Goal: Task Accomplishment & Management: Manage account settings

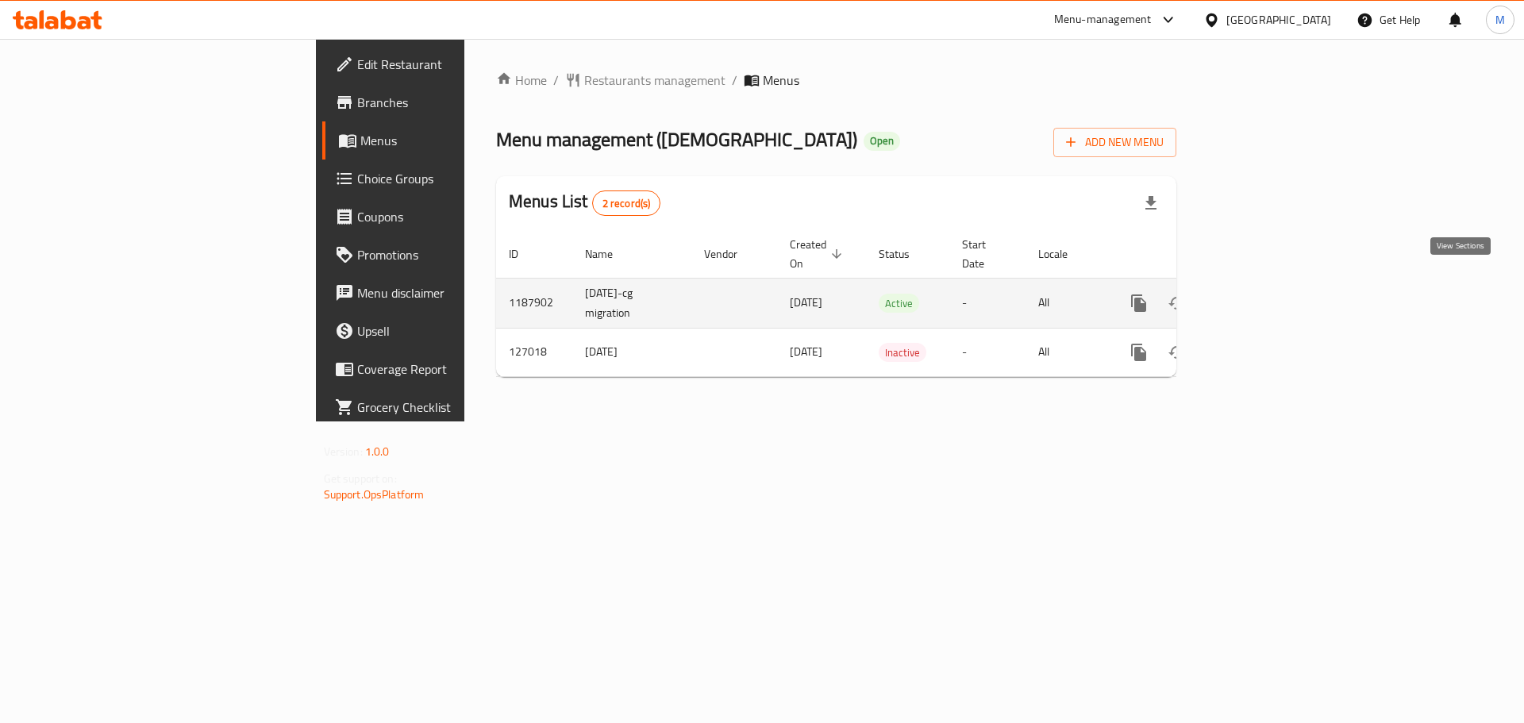
click at [1272, 285] on link "enhanced table" at bounding box center [1253, 303] width 38 height 38
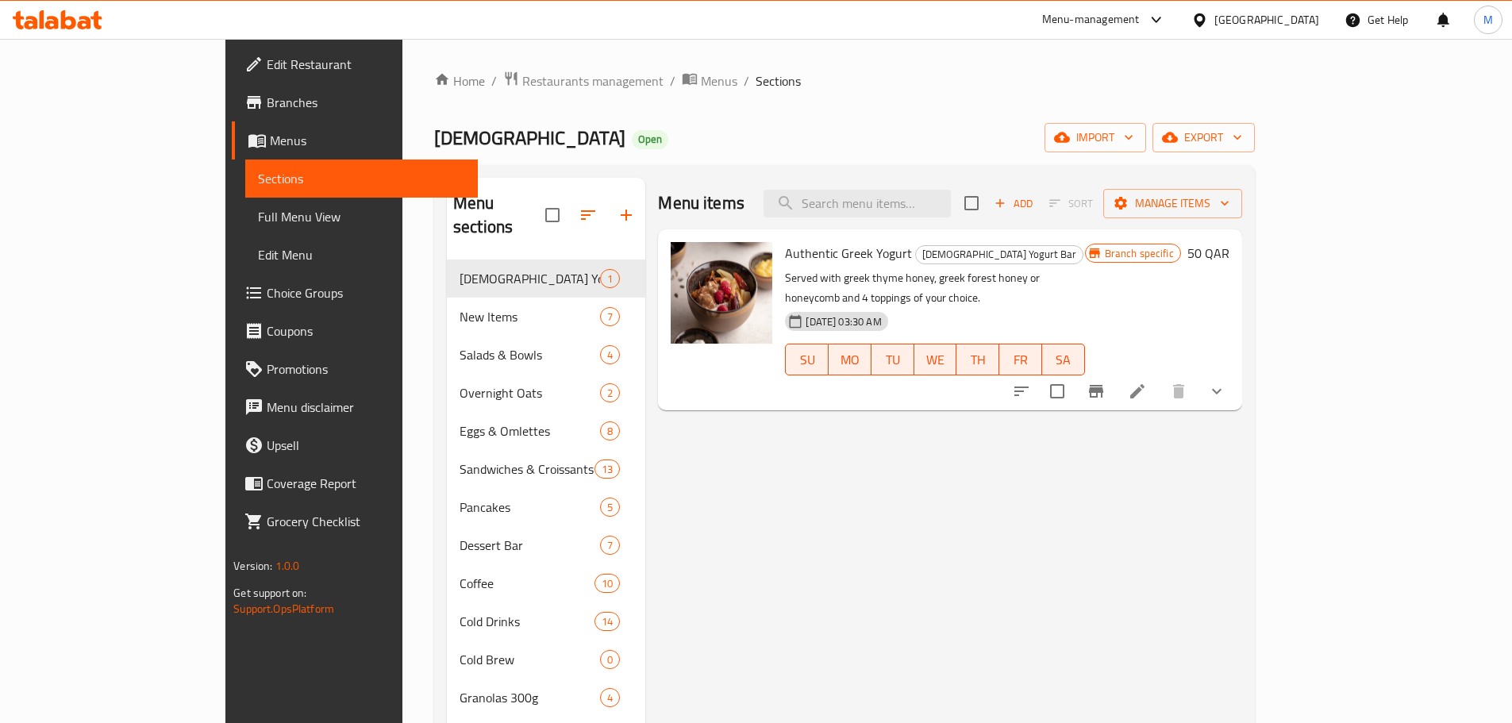
click at [267, 283] on span "Choice Groups" at bounding box center [366, 292] width 198 height 19
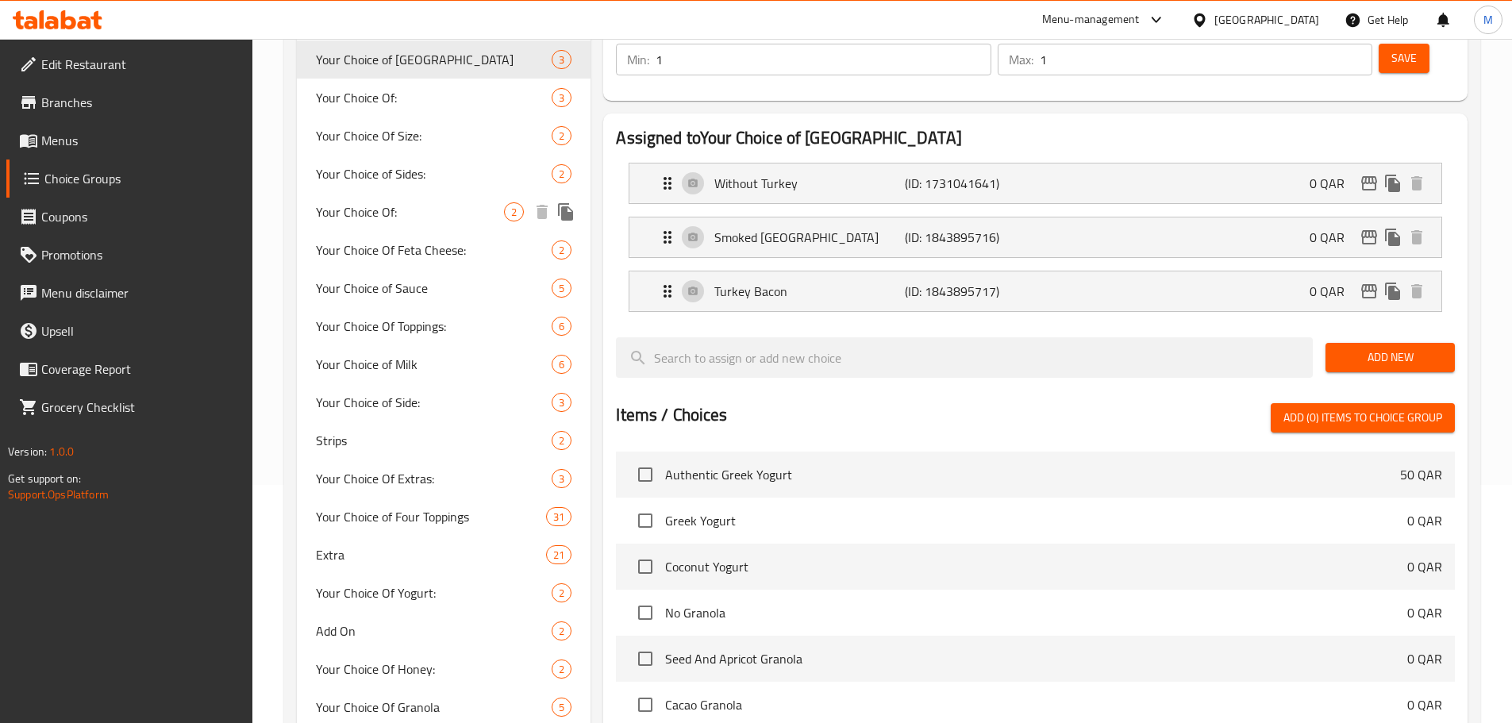
scroll to position [317, 0]
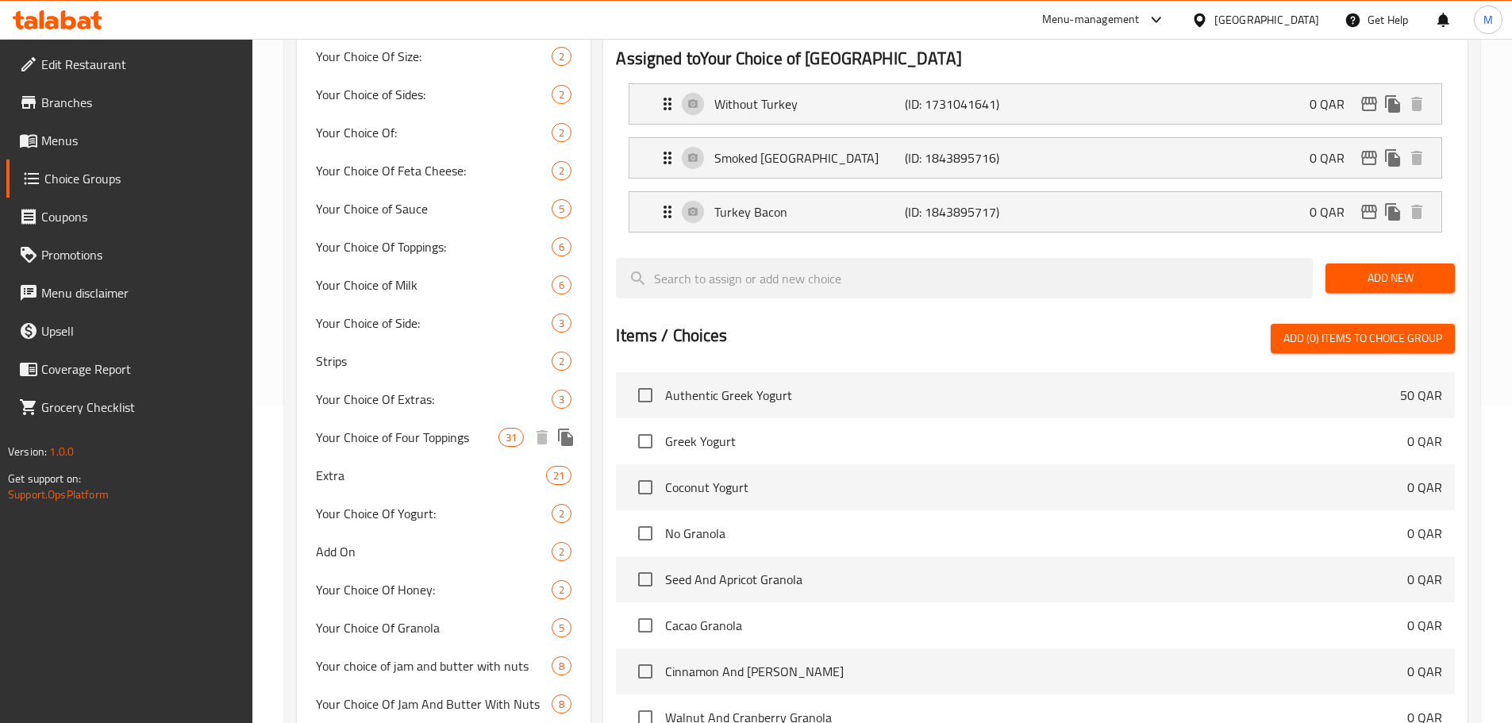
click at [440, 443] on span "Your Choice of Four Toppings" at bounding box center [407, 437] width 183 height 19
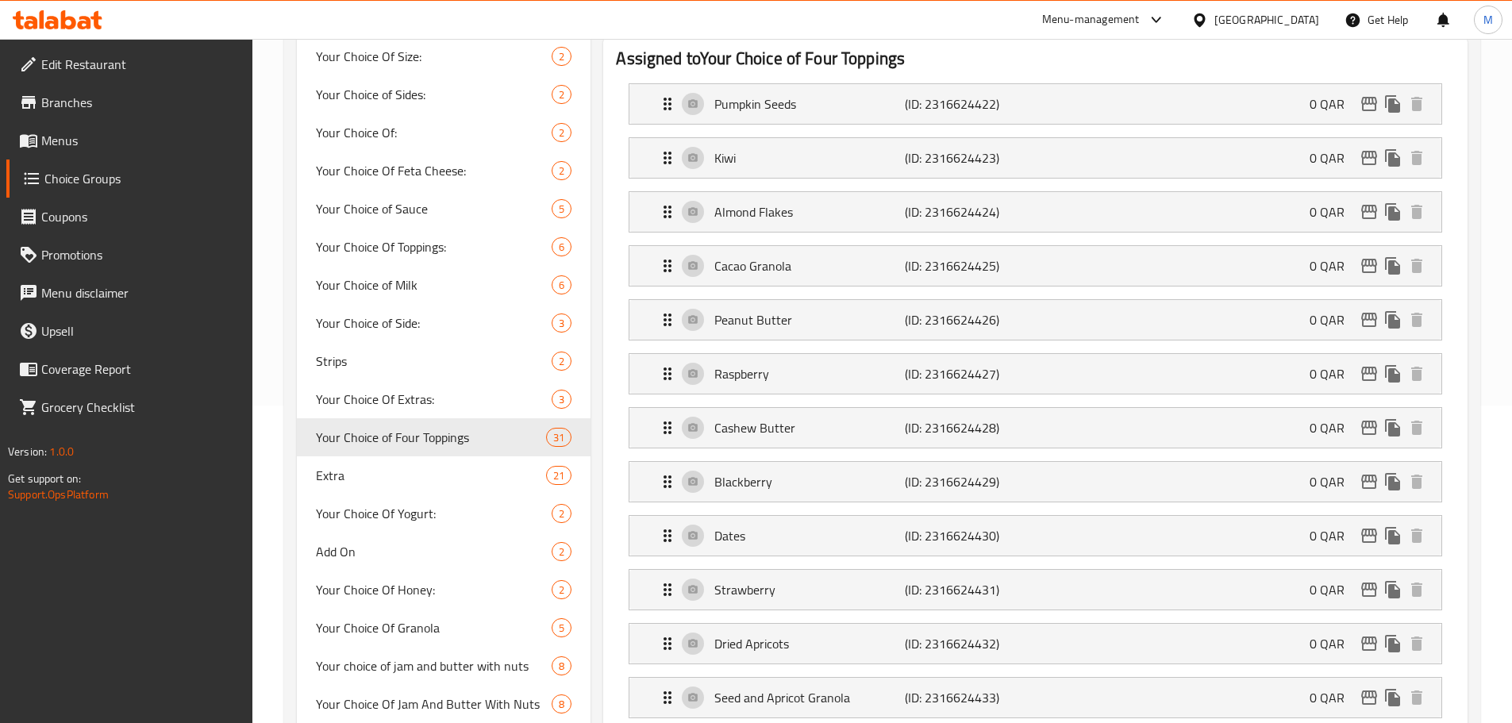
type input "Your Choice of Four Toppings"
type input "اختيارك من أربعة إضافات"
type input "4"
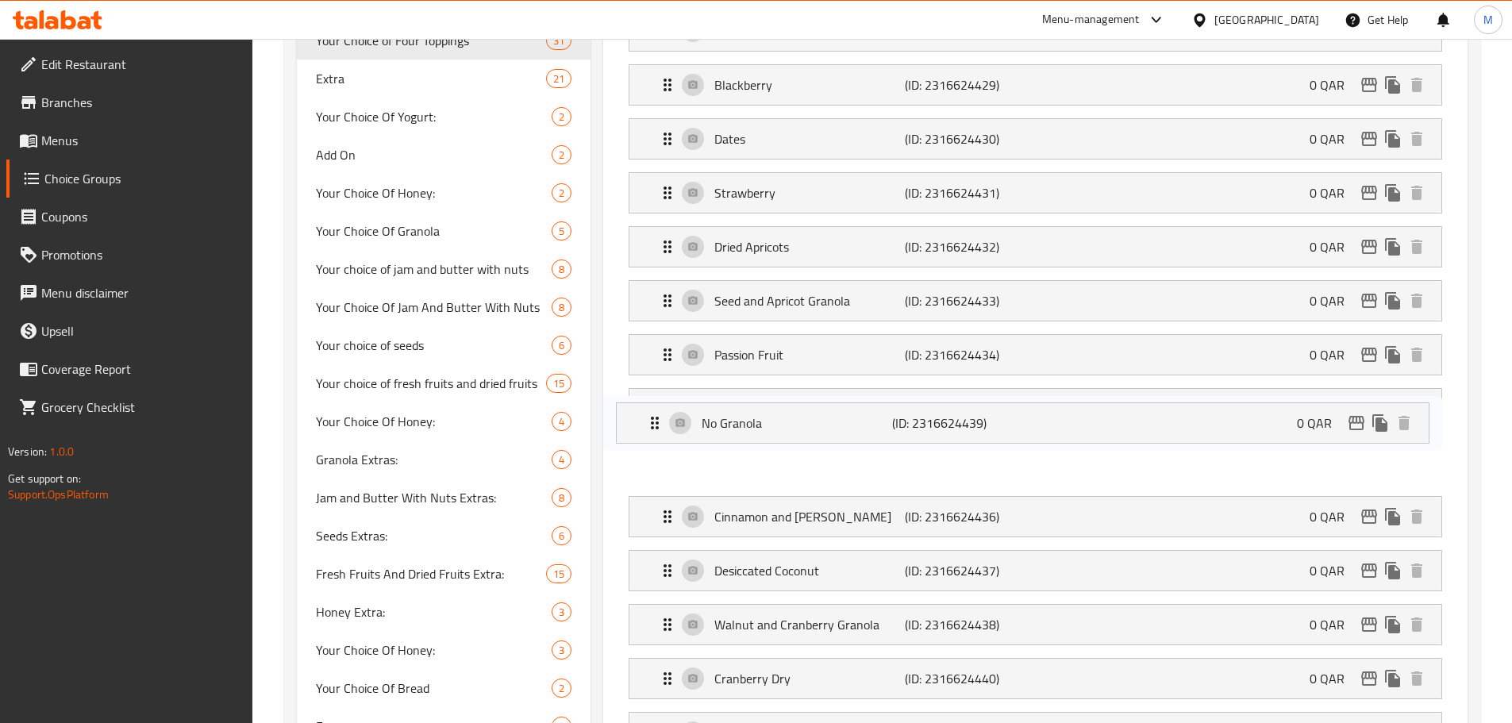
scroll to position [715, 0]
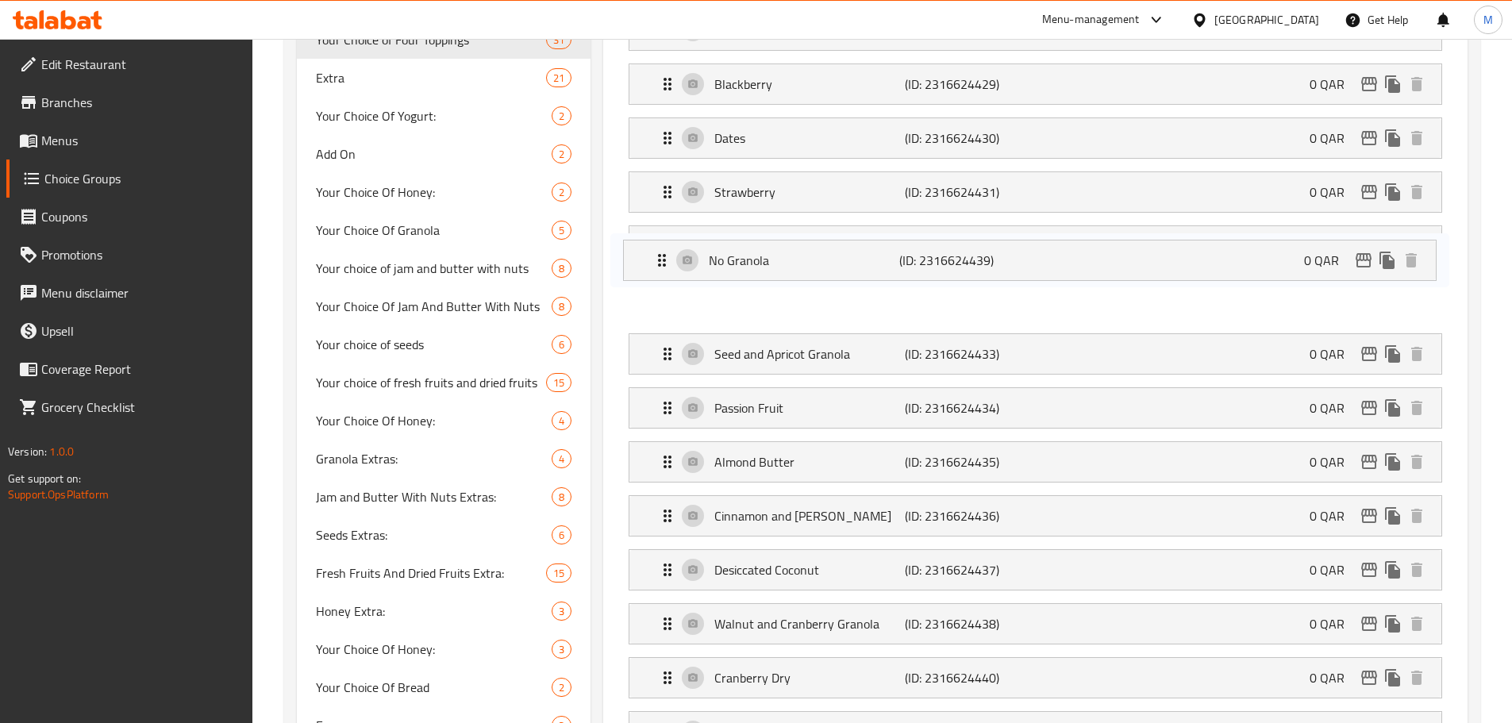
drag, startPoint x: 668, startPoint y: 579, endPoint x: 667, endPoint y: 237, distance: 342.1
click at [664, 229] on nav "Pumpkin Seeds (ID: 2316624422) 0 QAR Name (En) Pumpkin Seeds Name (En) Name (Ar…" at bounding box center [1035, 516] width 839 height 1686
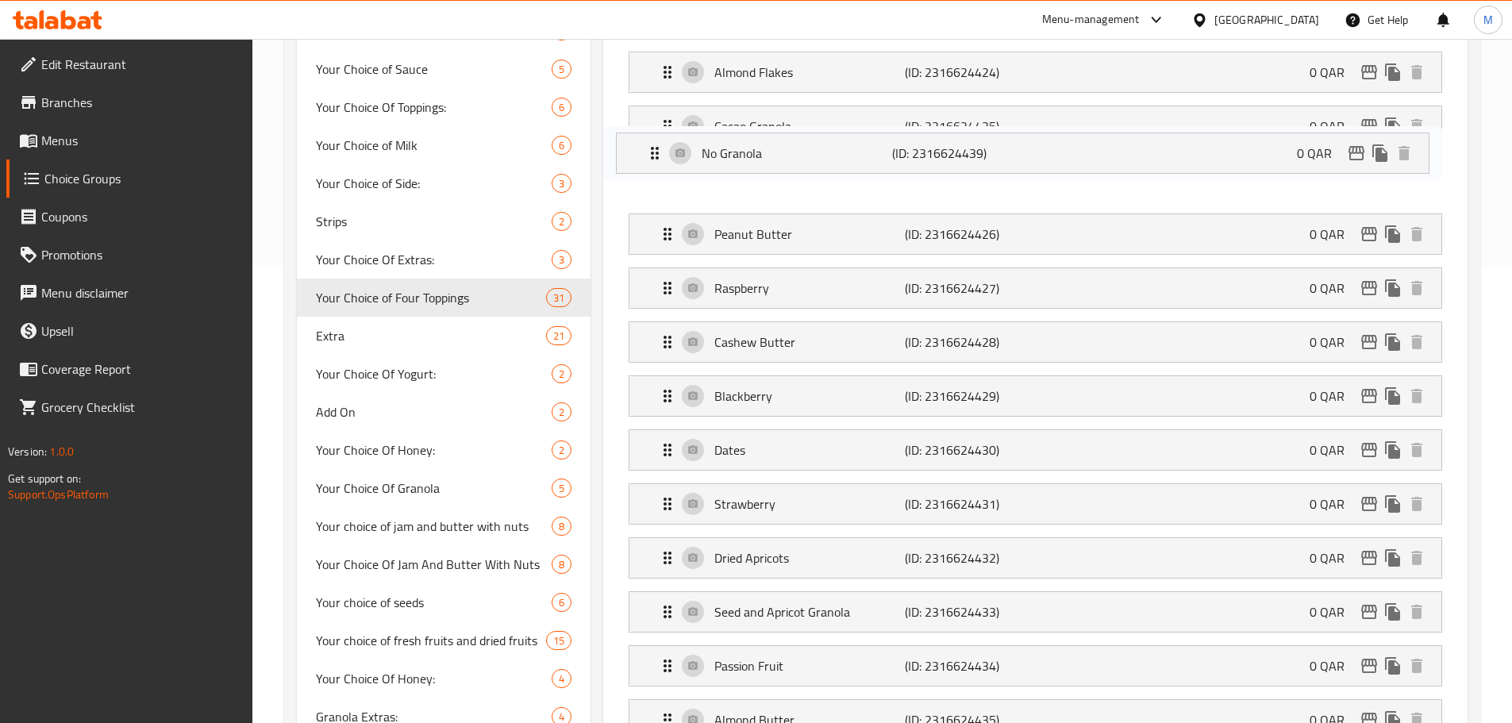
drag, startPoint x: 668, startPoint y: 490, endPoint x: 654, endPoint y: 144, distance: 346.3
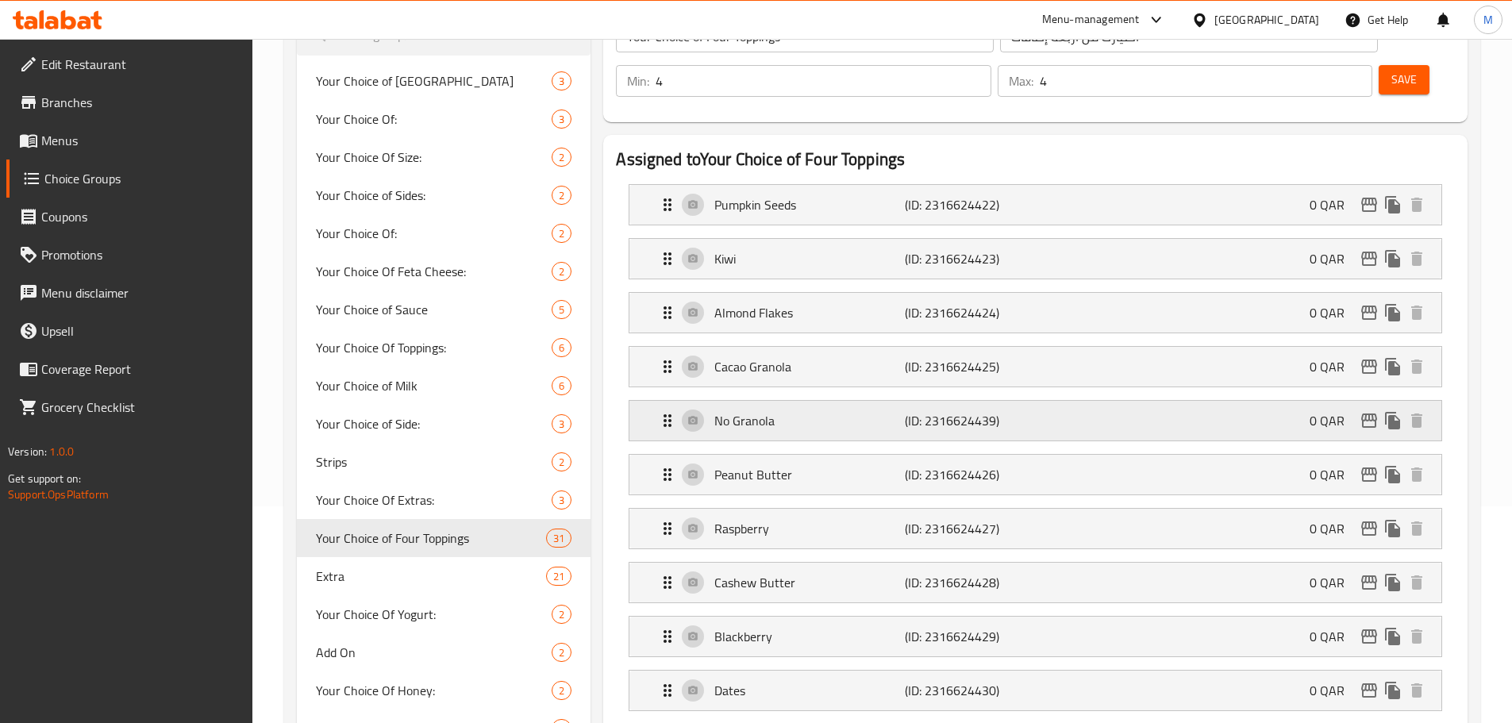
scroll to position [213, 0]
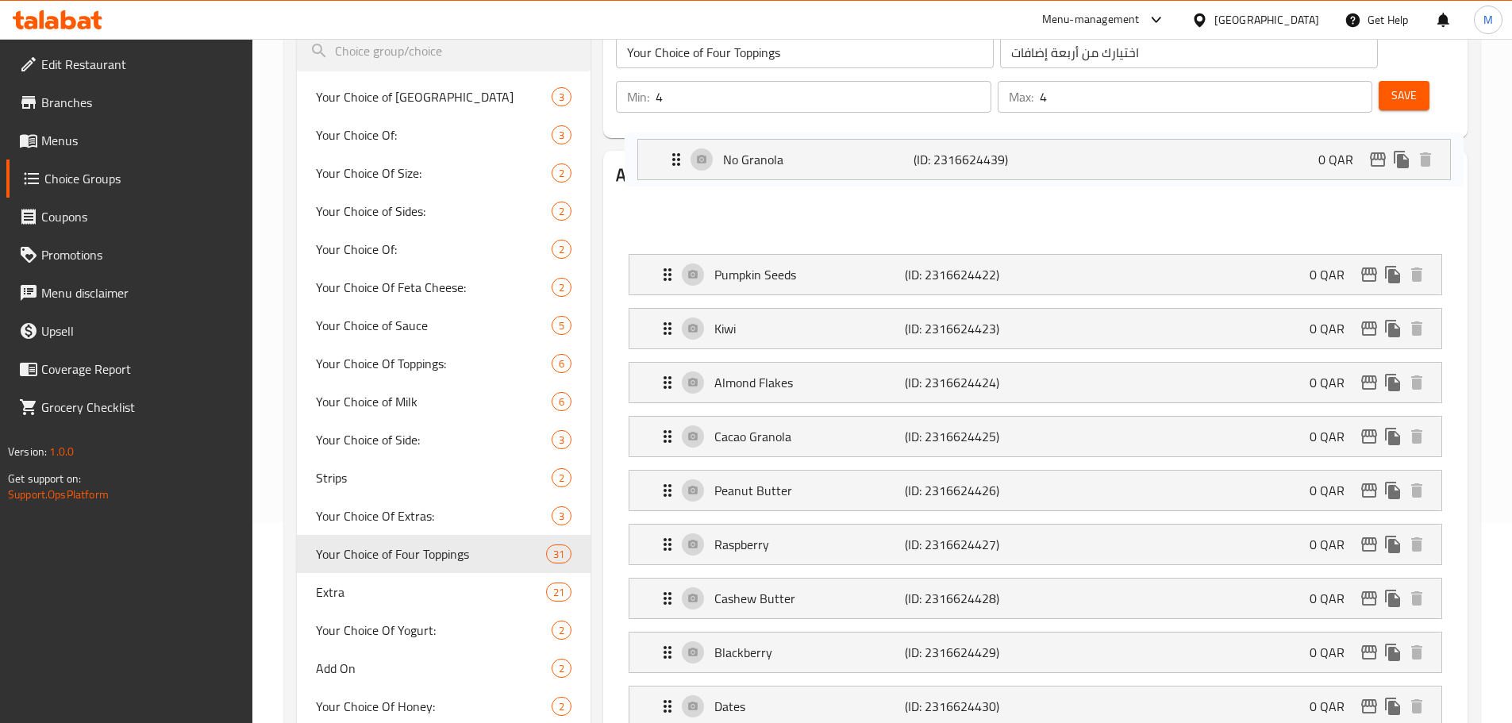
drag, startPoint x: 668, startPoint y: 259, endPoint x: 670, endPoint y: 152, distance: 106.4
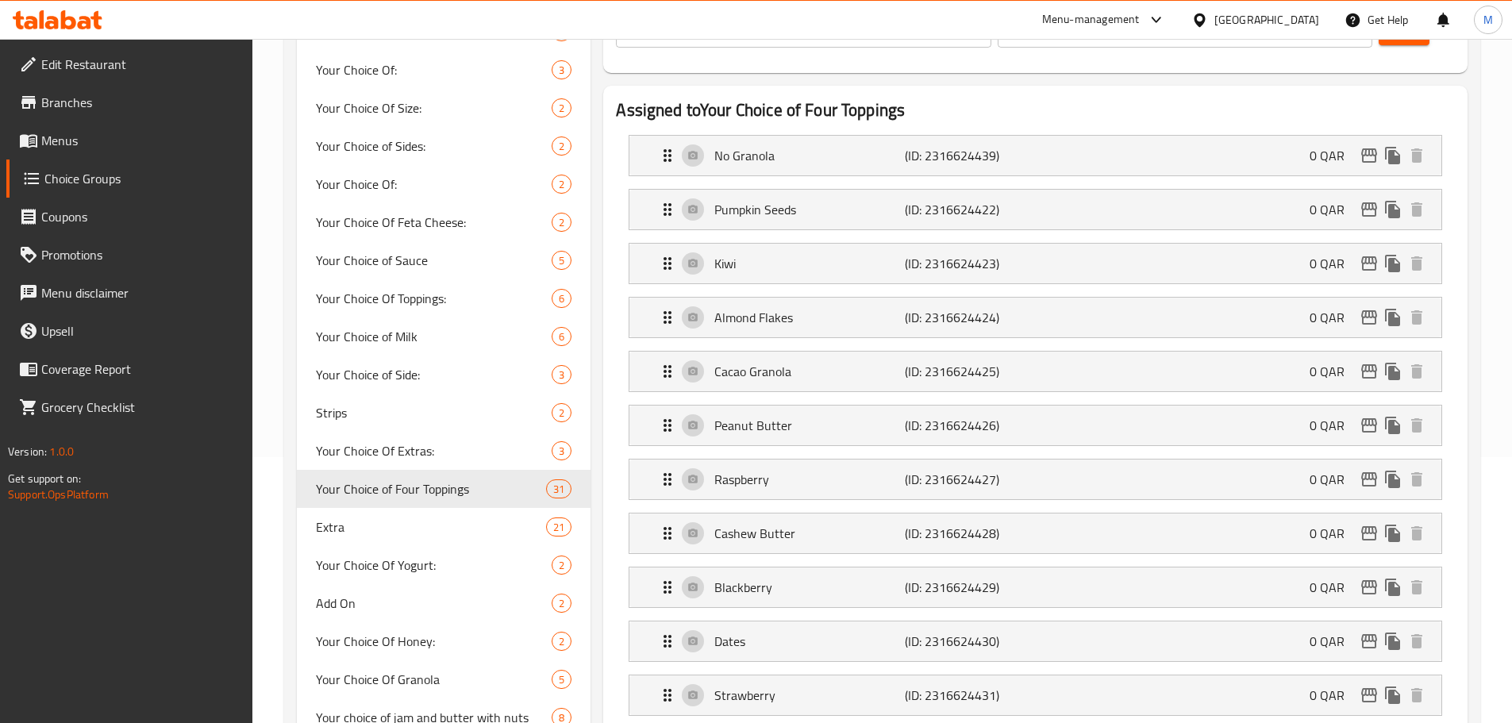
scroll to position [238, 0]
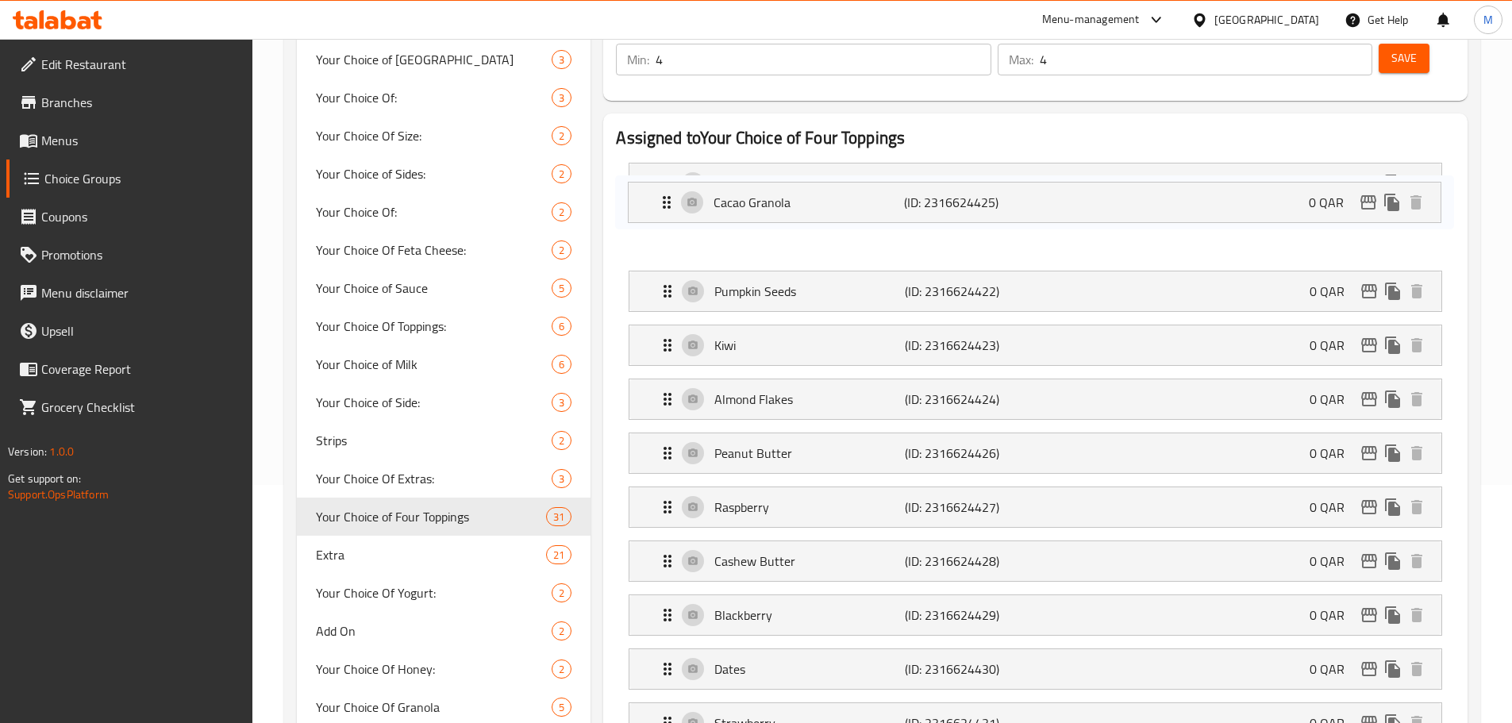
drag, startPoint x: 662, startPoint y: 348, endPoint x: 662, endPoint y: 191, distance: 156.4
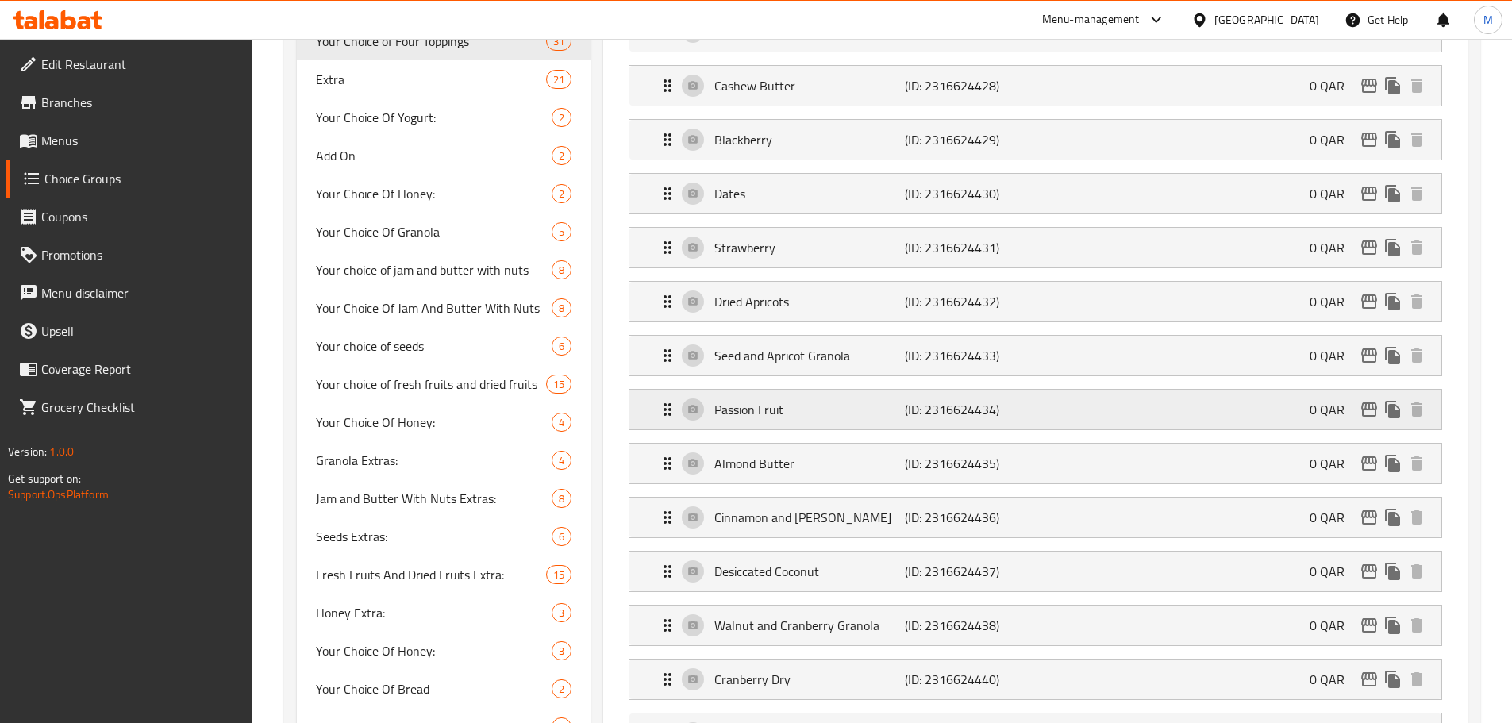
scroll to position [714, 0]
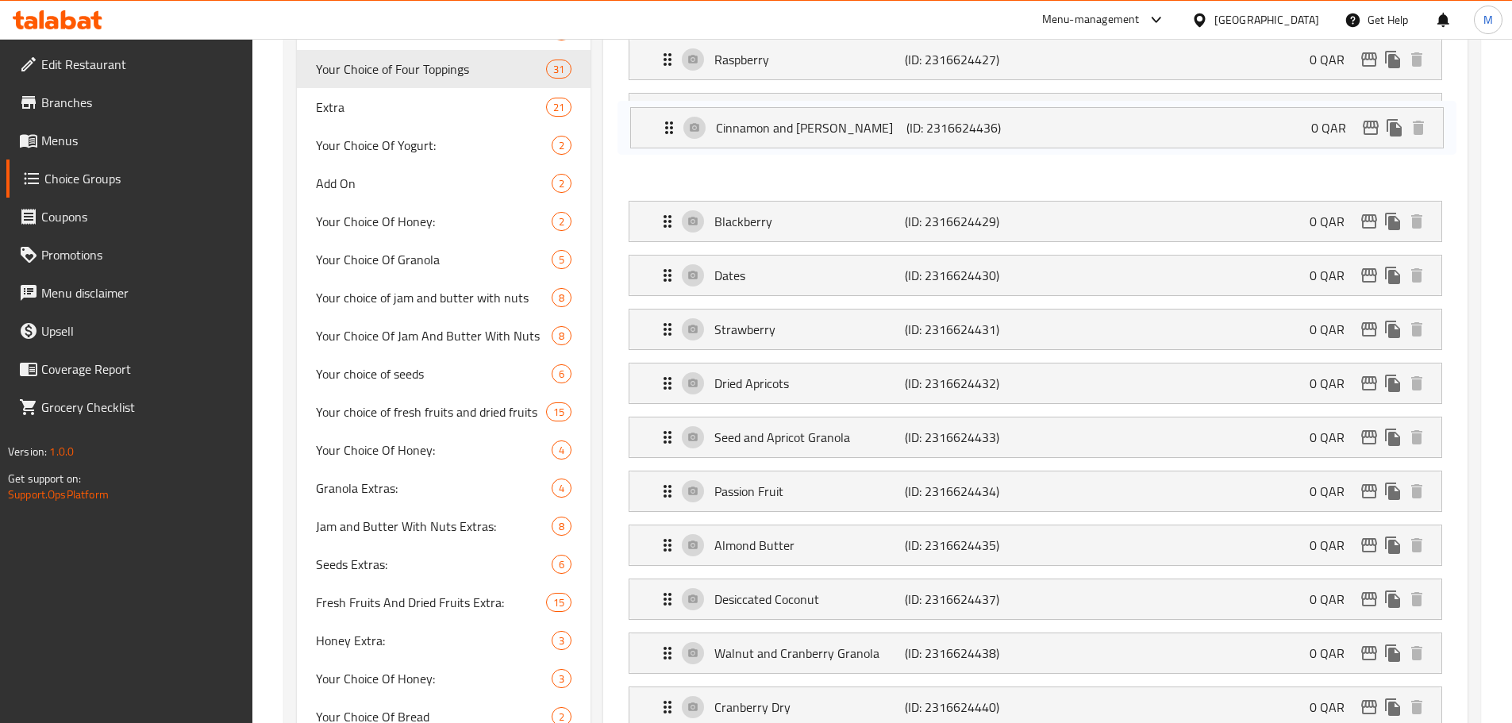
drag, startPoint x: 662, startPoint y: 469, endPoint x: 676, endPoint y: 160, distance: 309.1
click at [664, 116] on nav "No Granola (ID: 2316624439) 0 QAR Name (En) No Granola Name (En) Name (Ar) لا ج…" at bounding box center [1035, 545] width 839 height 1686
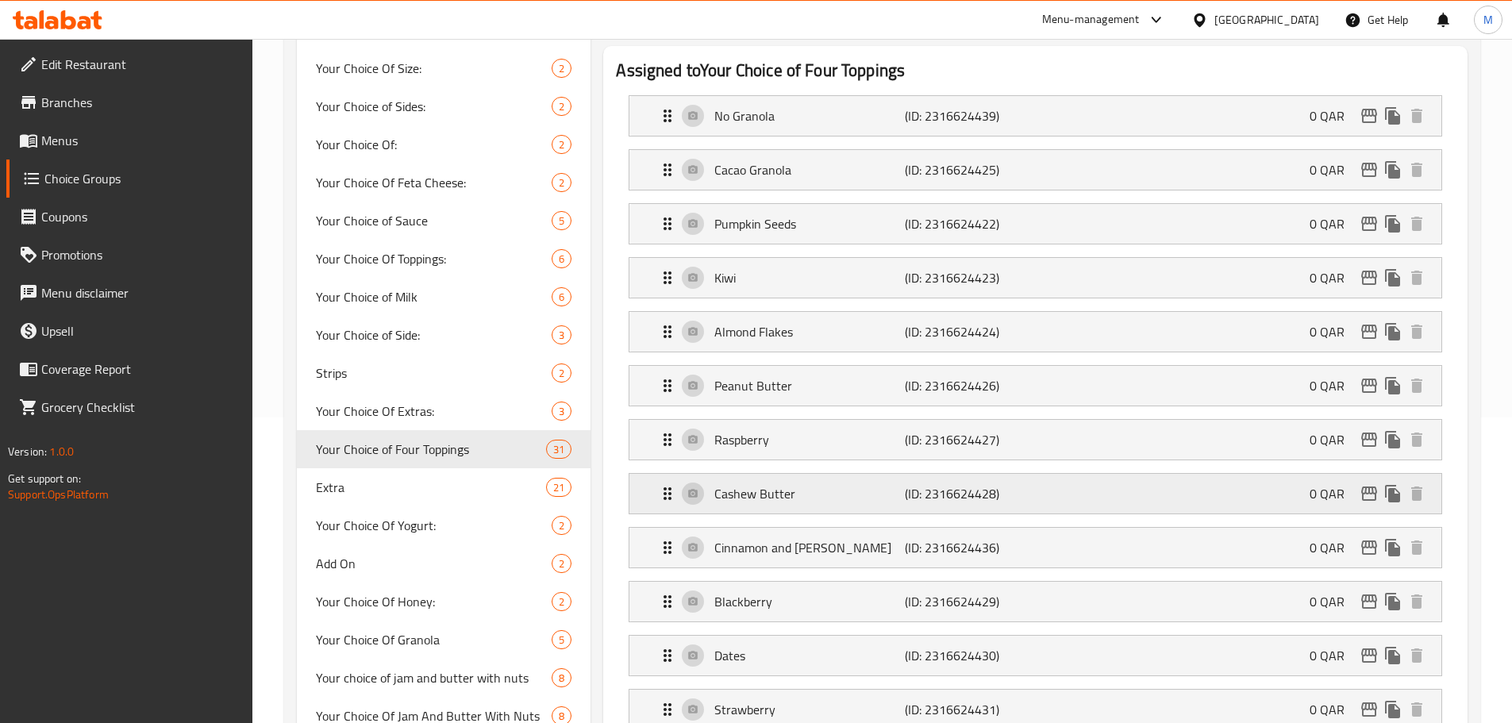
scroll to position [277, 0]
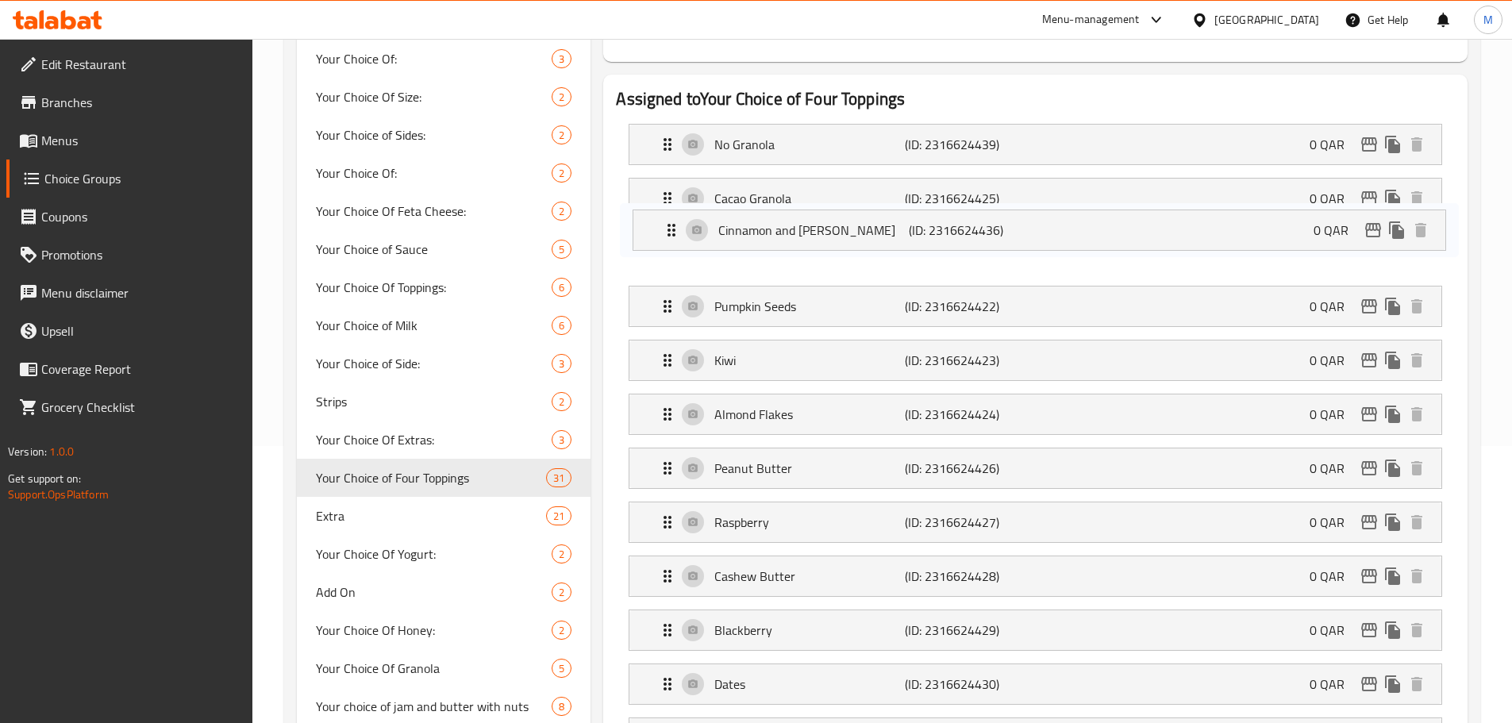
drag, startPoint x: 661, startPoint y: 529, endPoint x: 670, endPoint y: 205, distance: 323.9
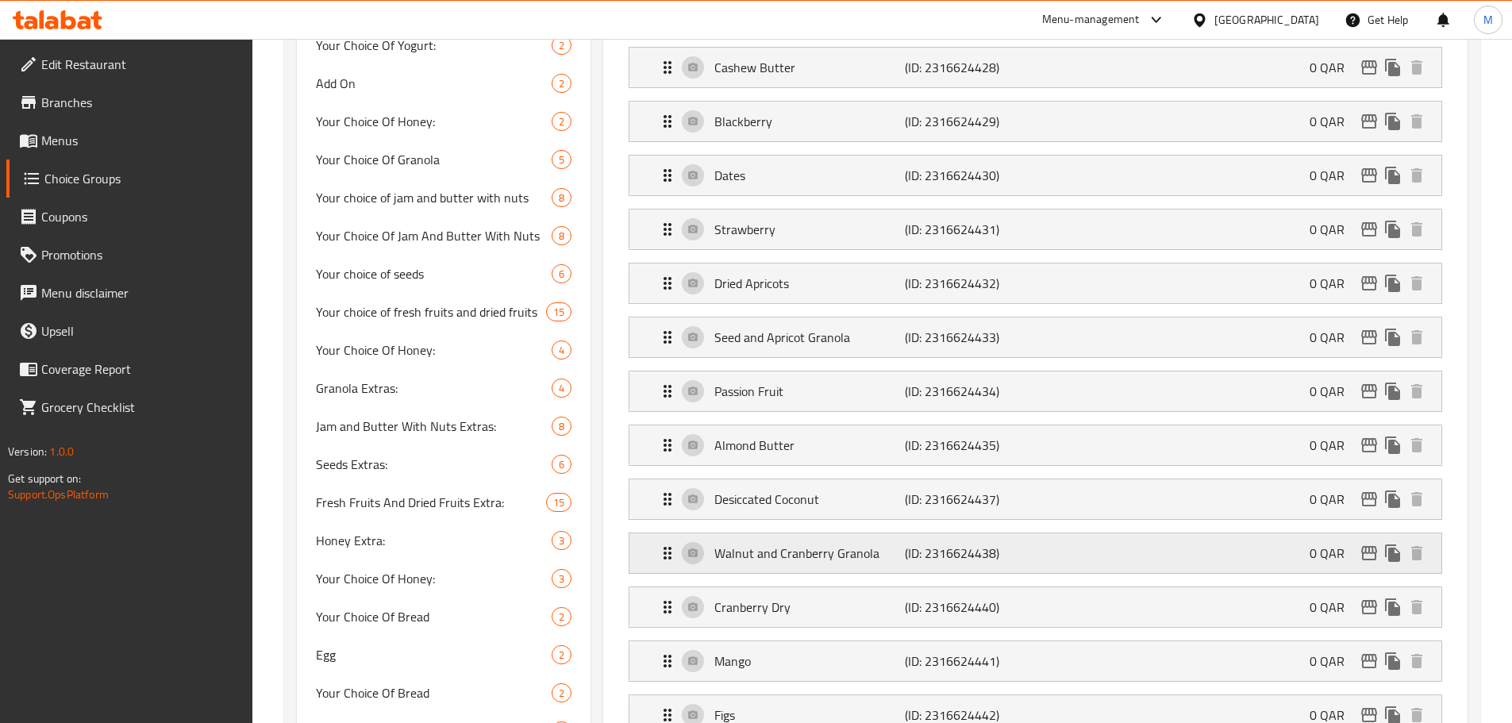
scroll to position [833, 0]
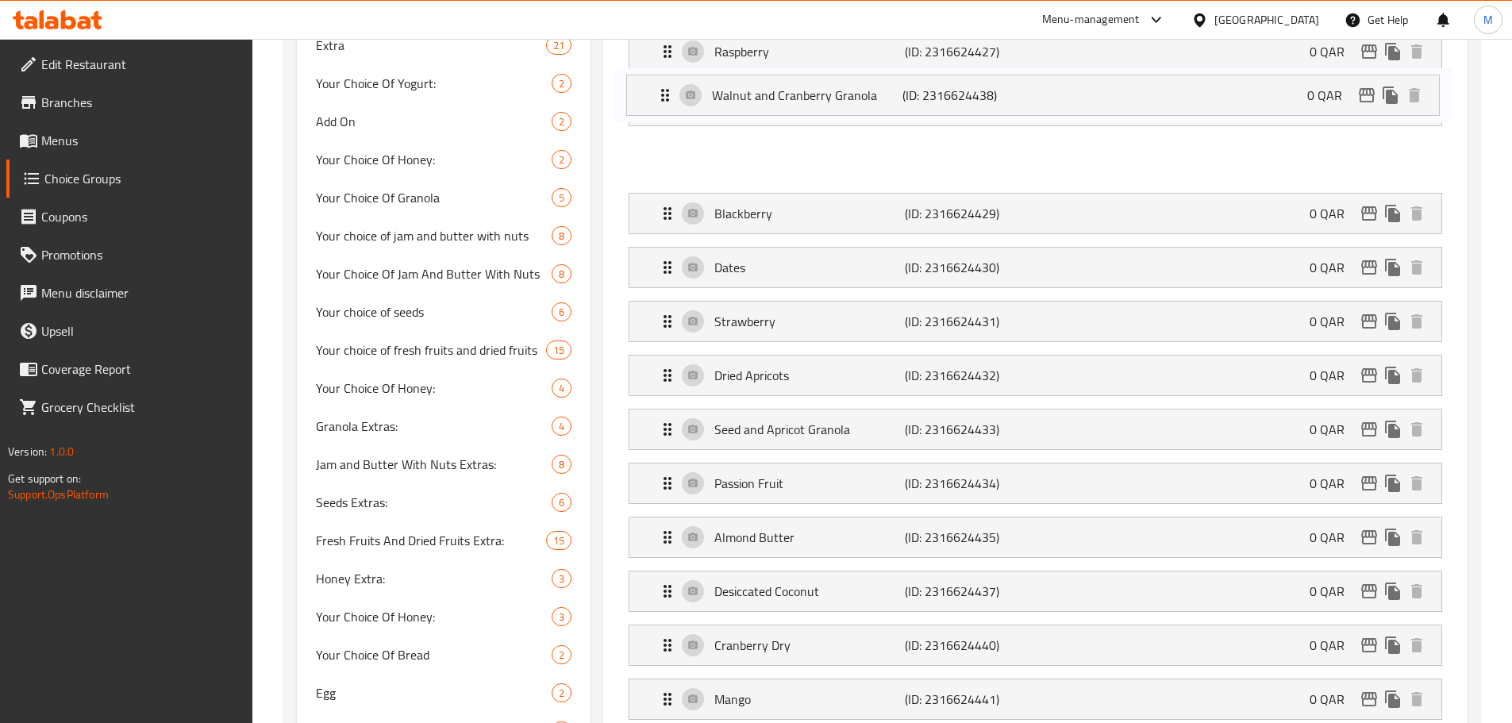
drag, startPoint x: 660, startPoint y: 396, endPoint x: 663, endPoint y: 90, distance: 305.6
click at [663, 90] on nav "No Granola (ID: 2316624439) 0 QAR Name (En) No Granola Name (En) Name (Ar) لا ج…" at bounding box center [1035, 483] width 839 height 1686
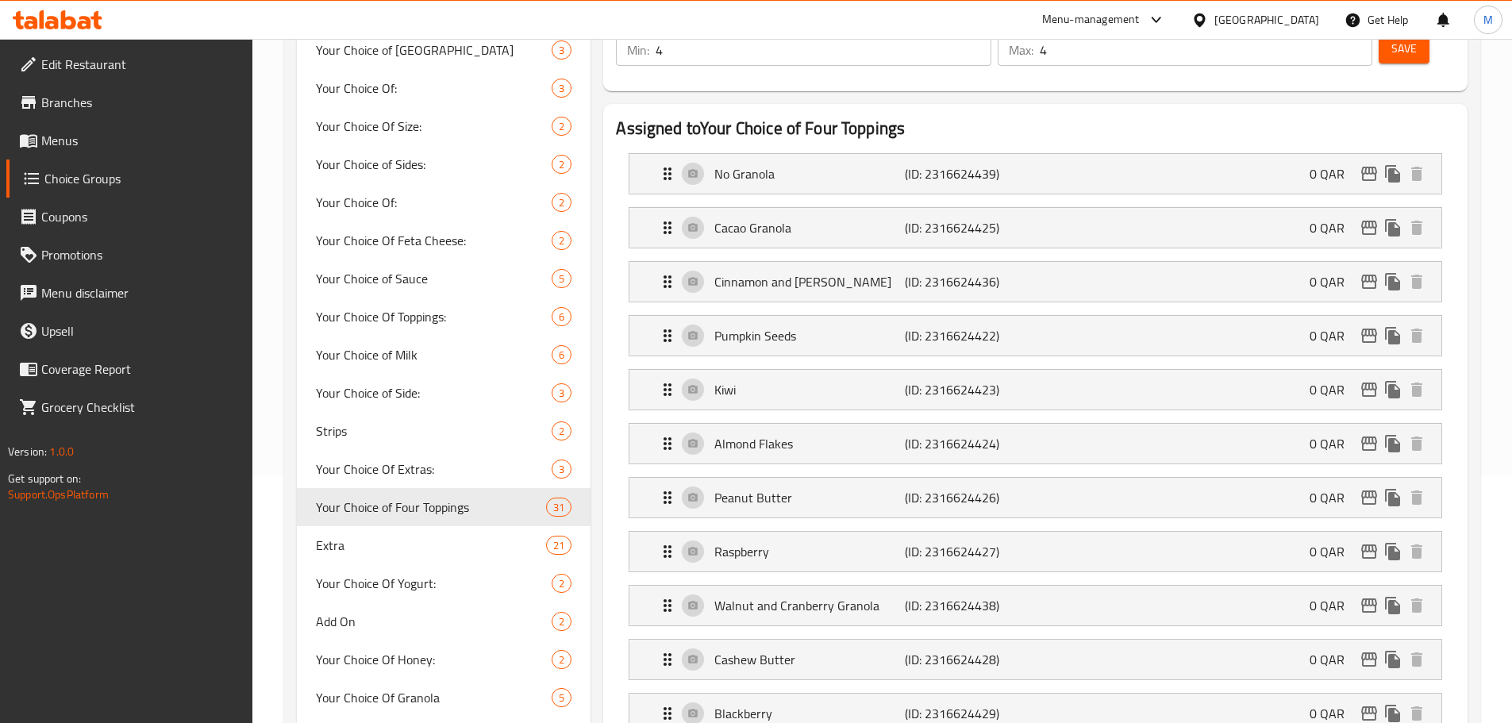
scroll to position [248, 0]
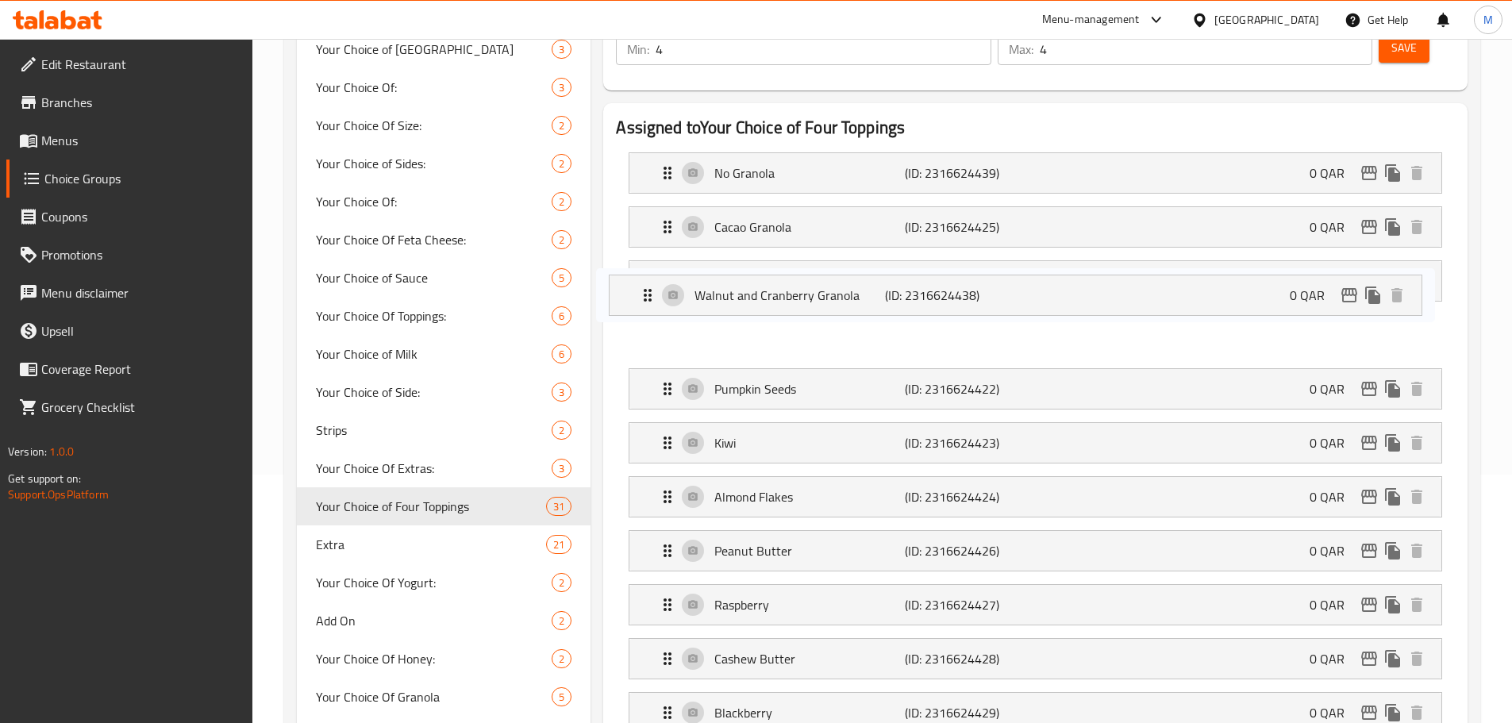
drag, startPoint x: 663, startPoint y: 556, endPoint x: 644, endPoint y: 283, distance: 273.7
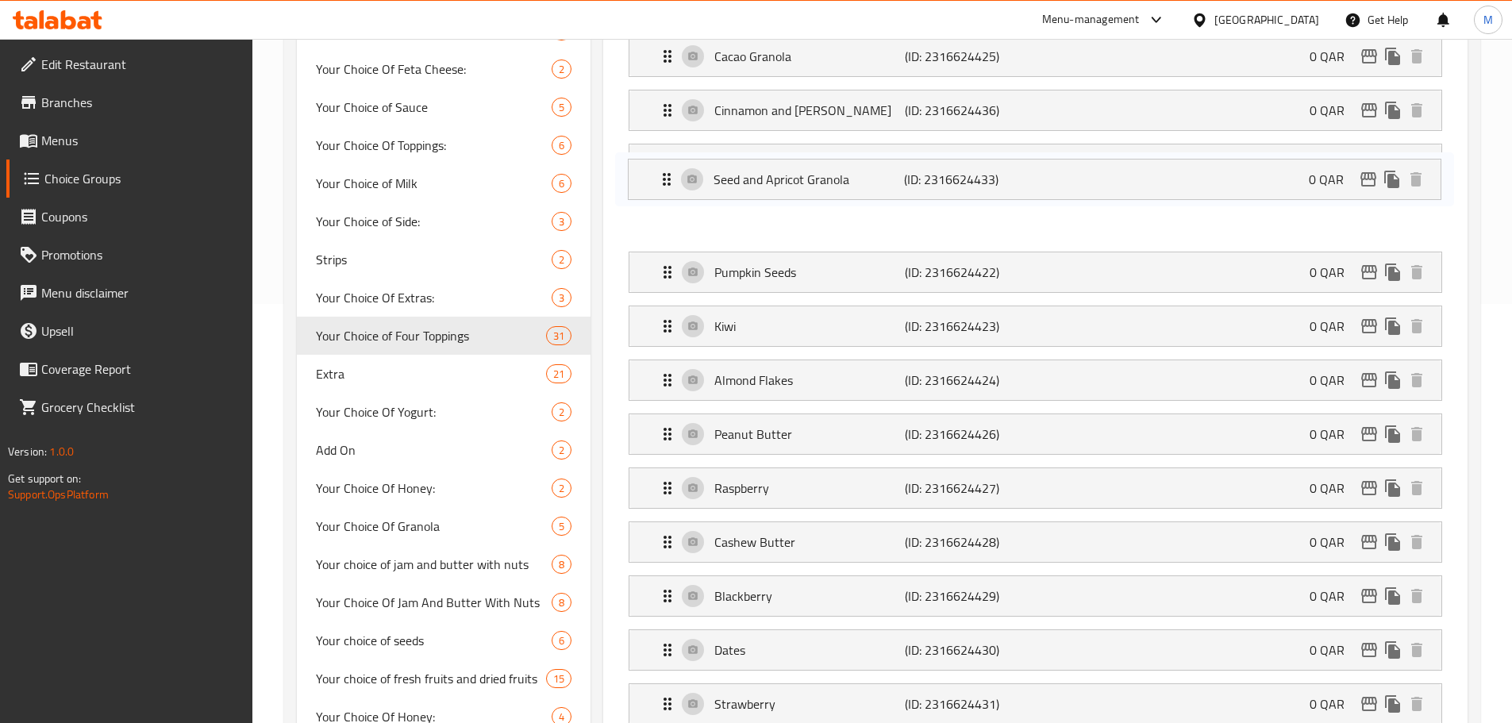
scroll to position [417, 0]
drag, startPoint x: 660, startPoint y: 221, endPoint x: 666, endPoint y: 176, distance: 44.8
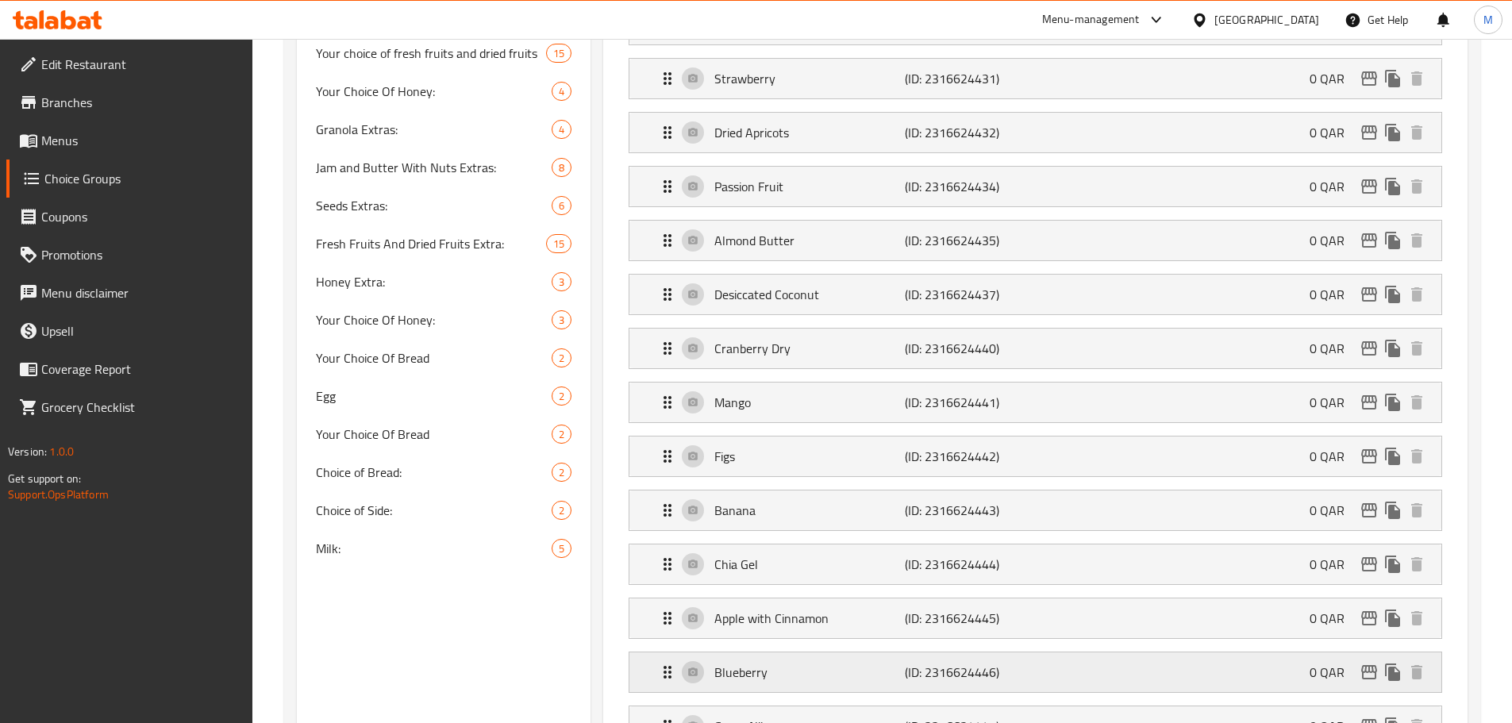
scroll to position [1052, 0]
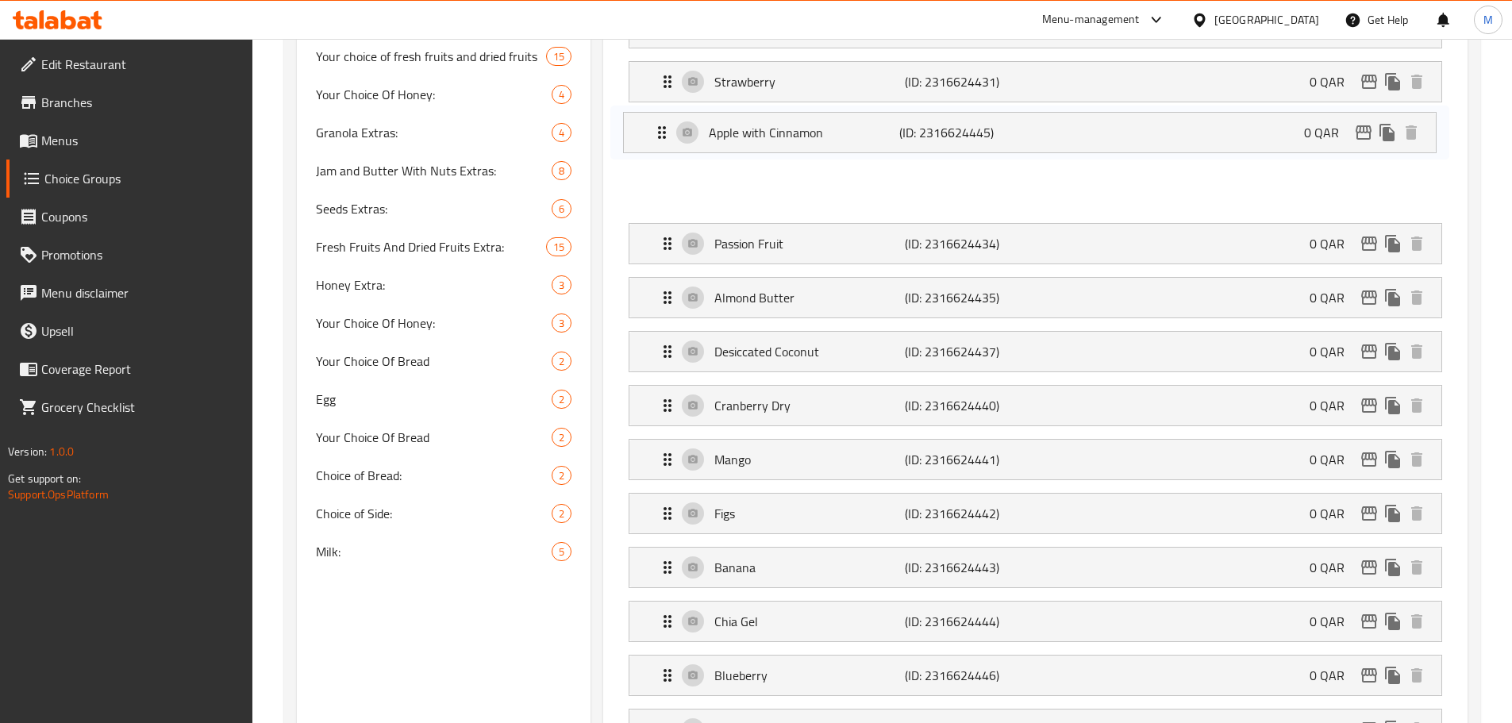
drag, startPoint x: 666, startPoint y: 564, endPoint x: 659, endPoint y: 139, distance: 424.7
click at [660, 126] on nav "No Granola (ID: 2316624439) 0 QAR Name (En) No Granola Name (En) Name (Ar) لا ج…" at bounding box center [1035, 190] width 839 height 1686
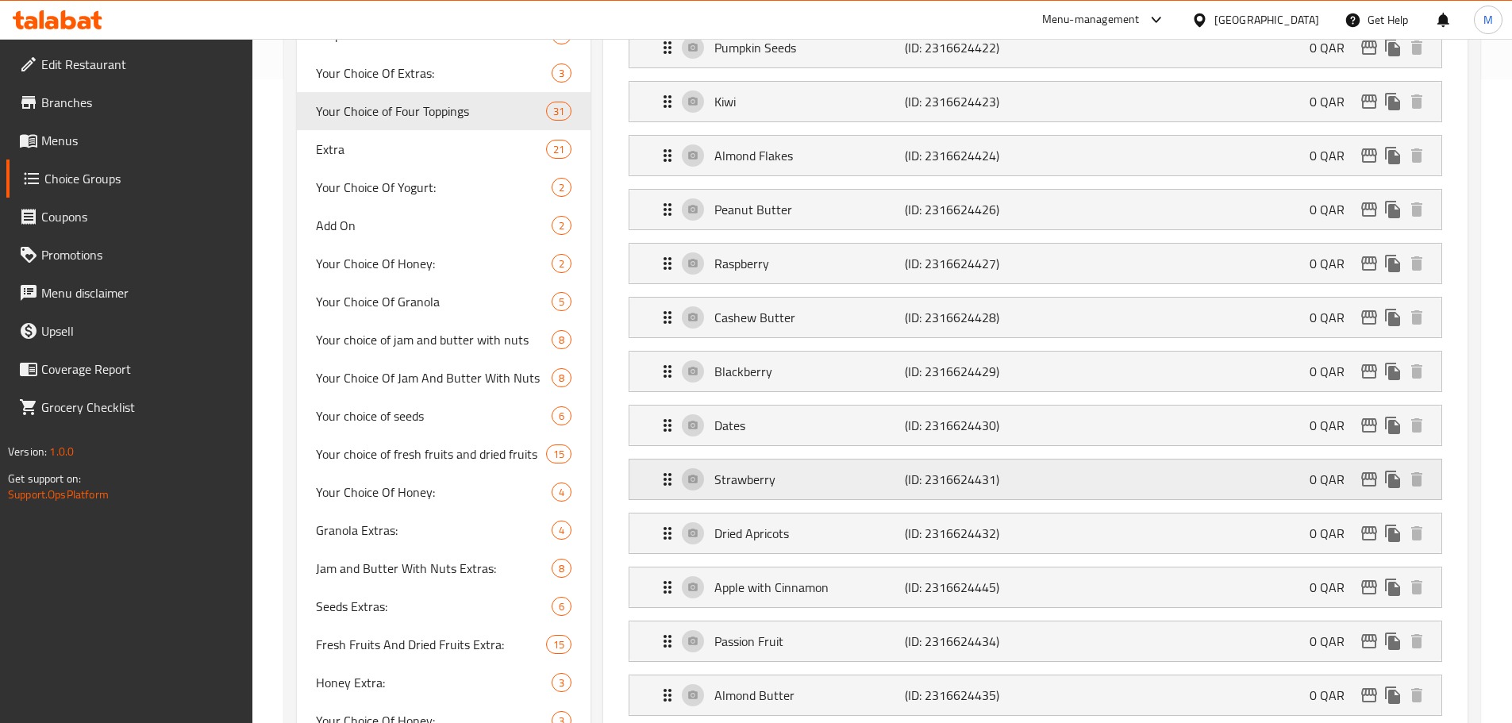
scroll to position [641, 0]
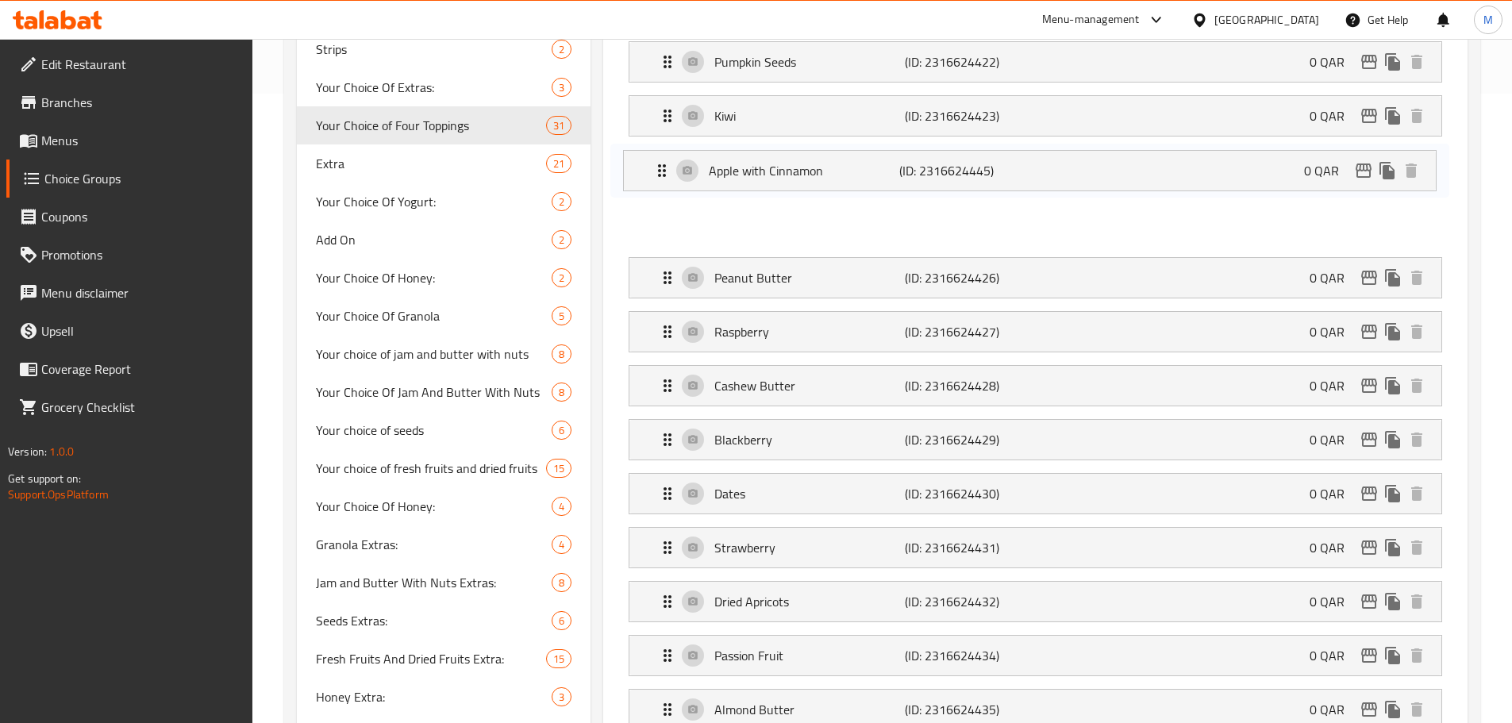
drag, startPoint x: 666, startPoint y: 542, endPoint x: 662, endPoint y: 163, distance: 379.4
click at [662, 163] on nav "No Granola (ID: 2316624439) 0 QAR Name (En) No Granola Name (En) Name (Ar) لا ج…" at bounding box center [1035, 602] width 839 height 1686
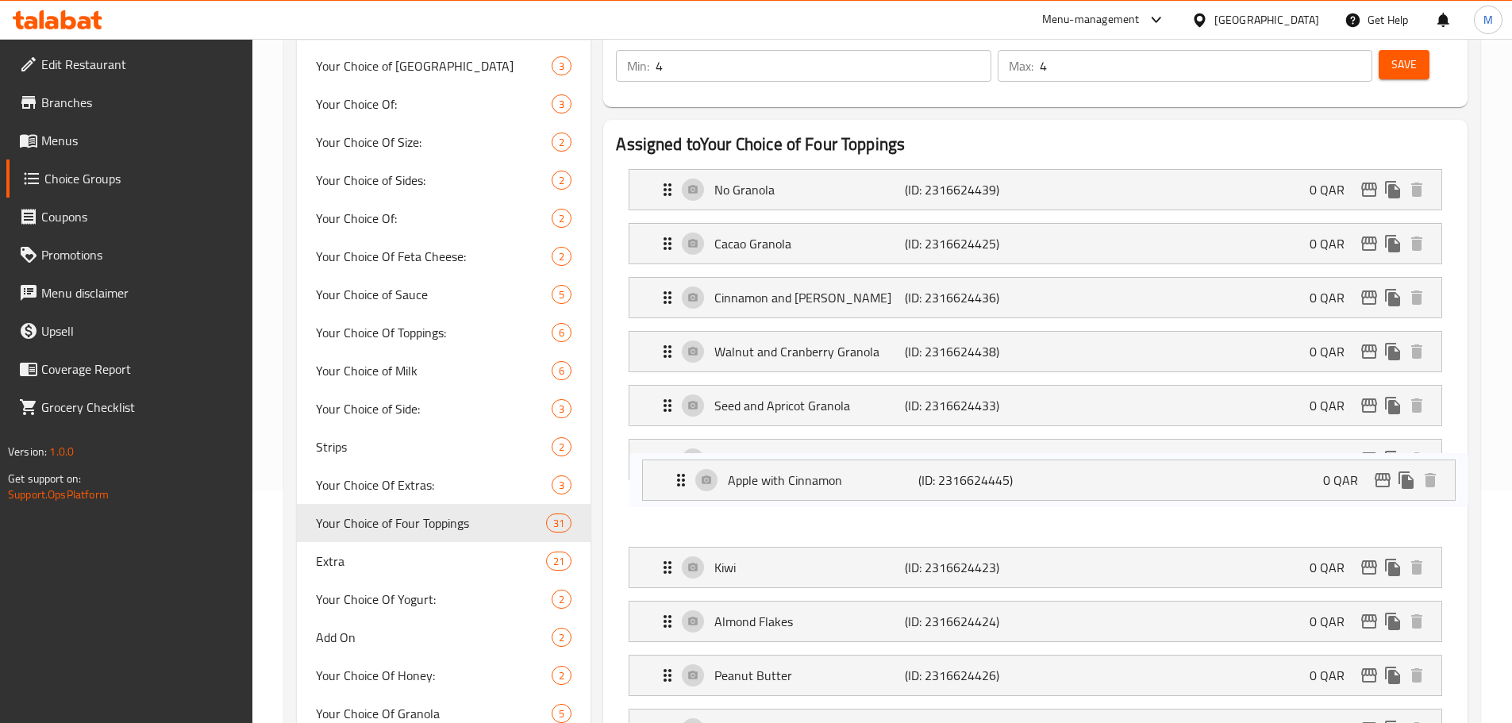
scroll to position [233, 0]
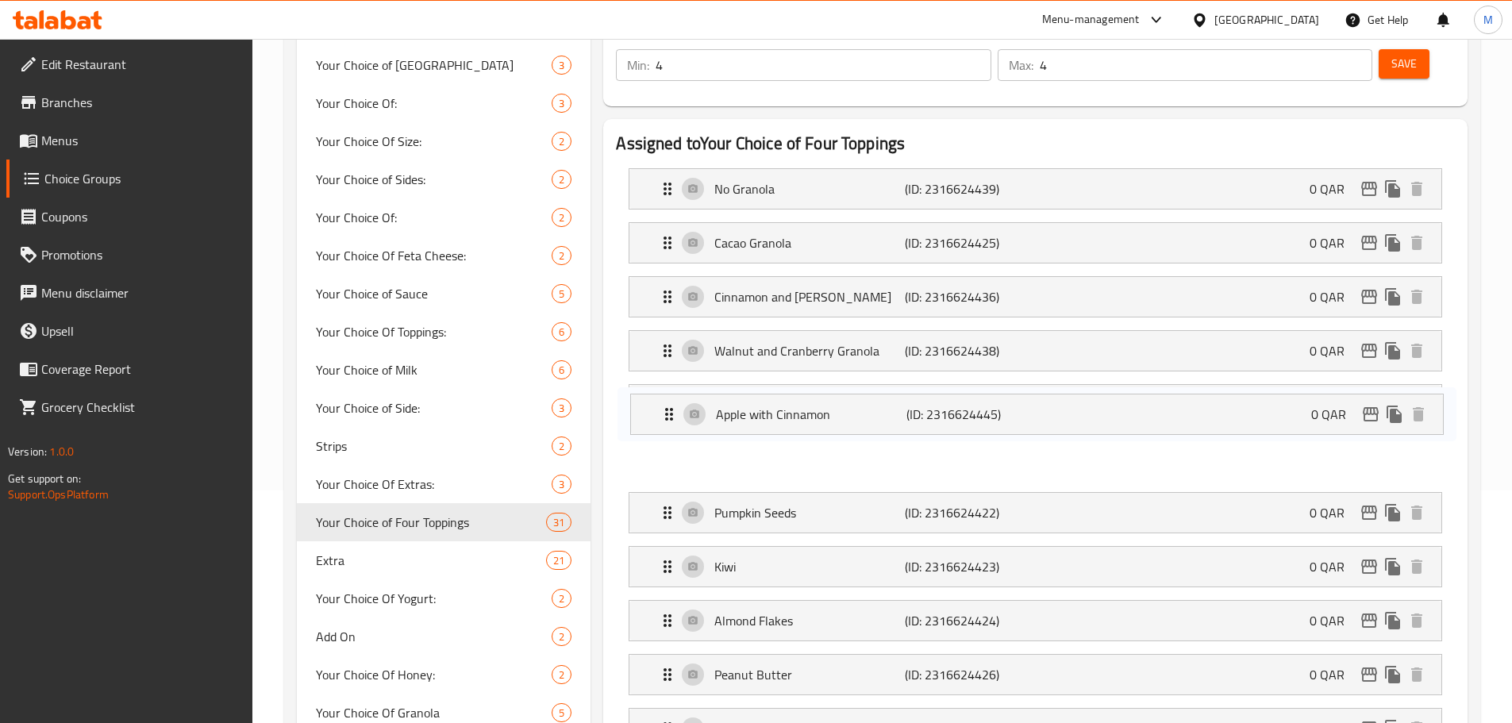
drag, startPoint x: 667, startPoint y: 573, endPoint x: 668, endPoint y: 407, distance: 165.9
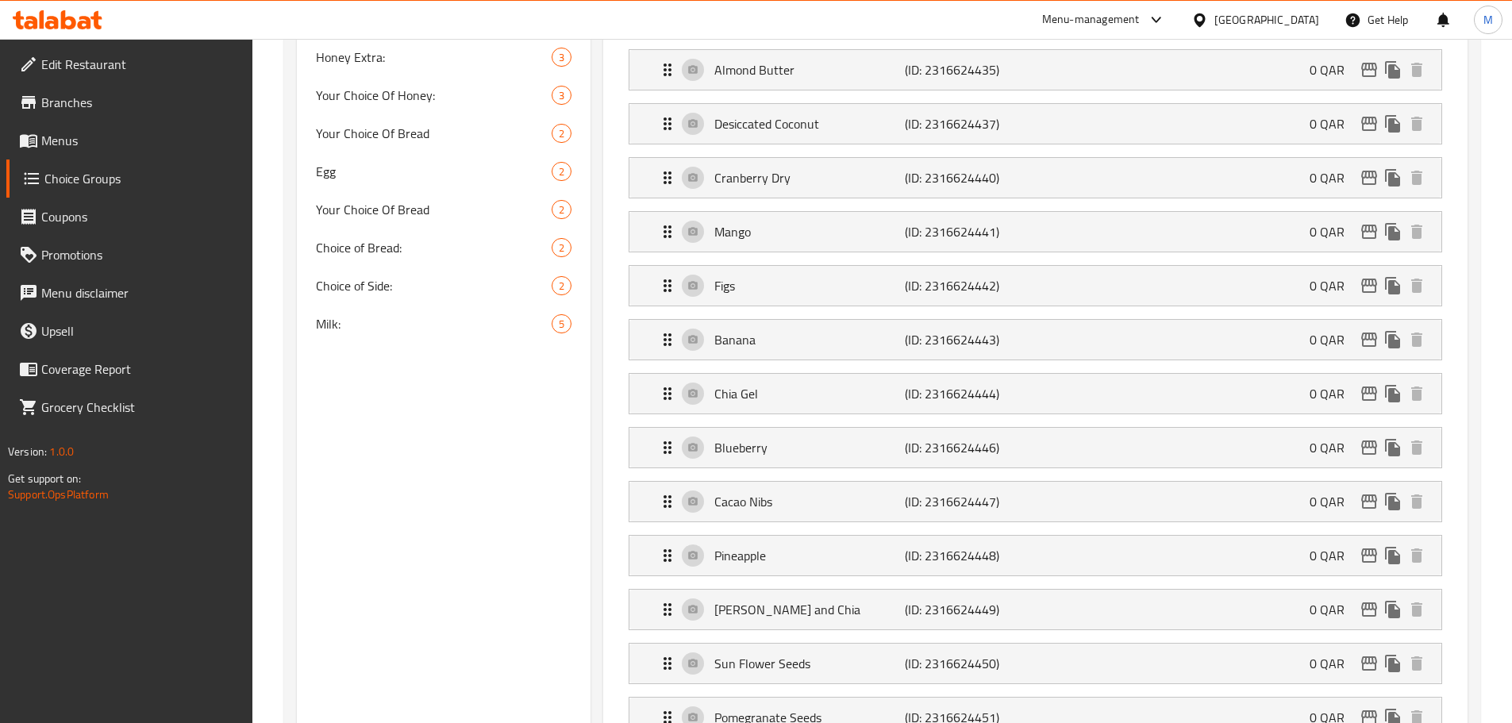
scroll to position [1344, 0]
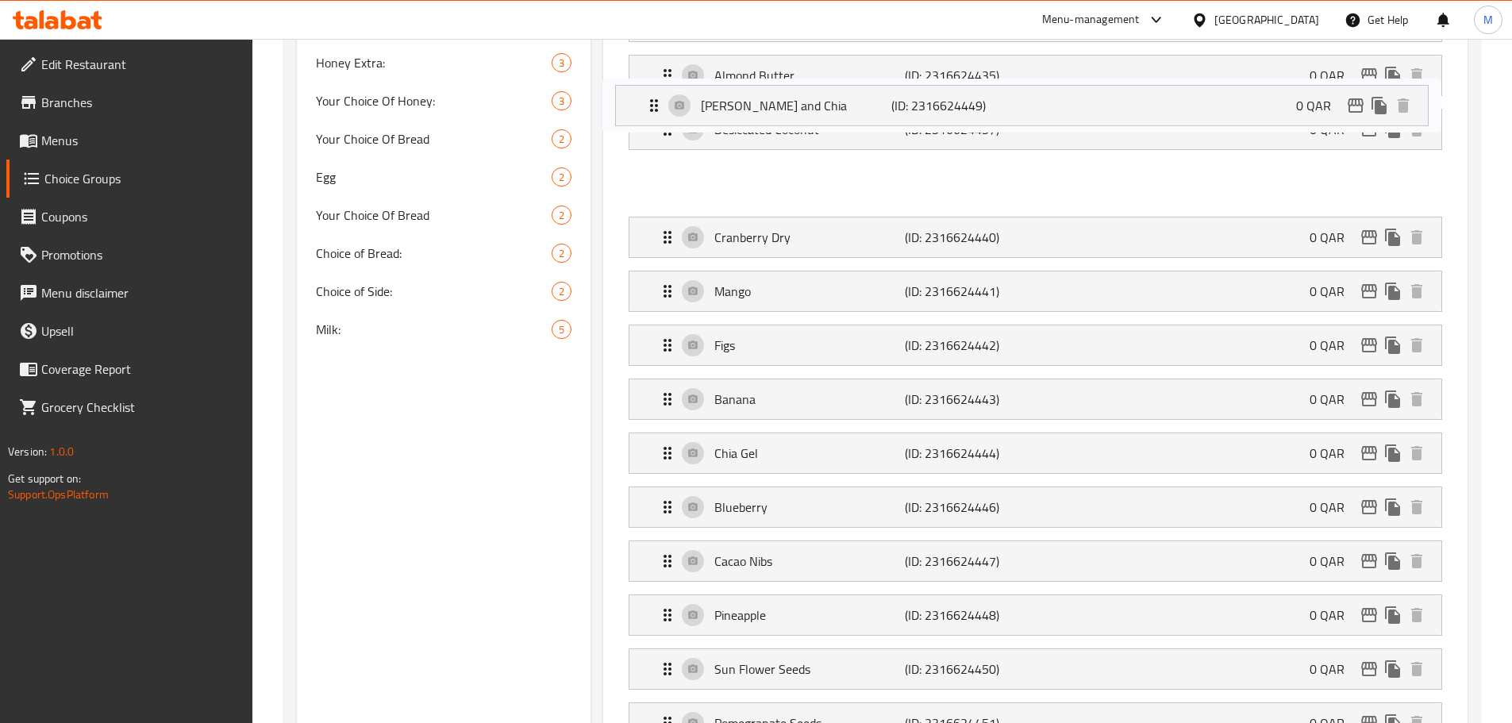
drag, startPoint x: 665, startPoint y: 491, endPoint x: 648, endPoint y: 120, distance: 371.8
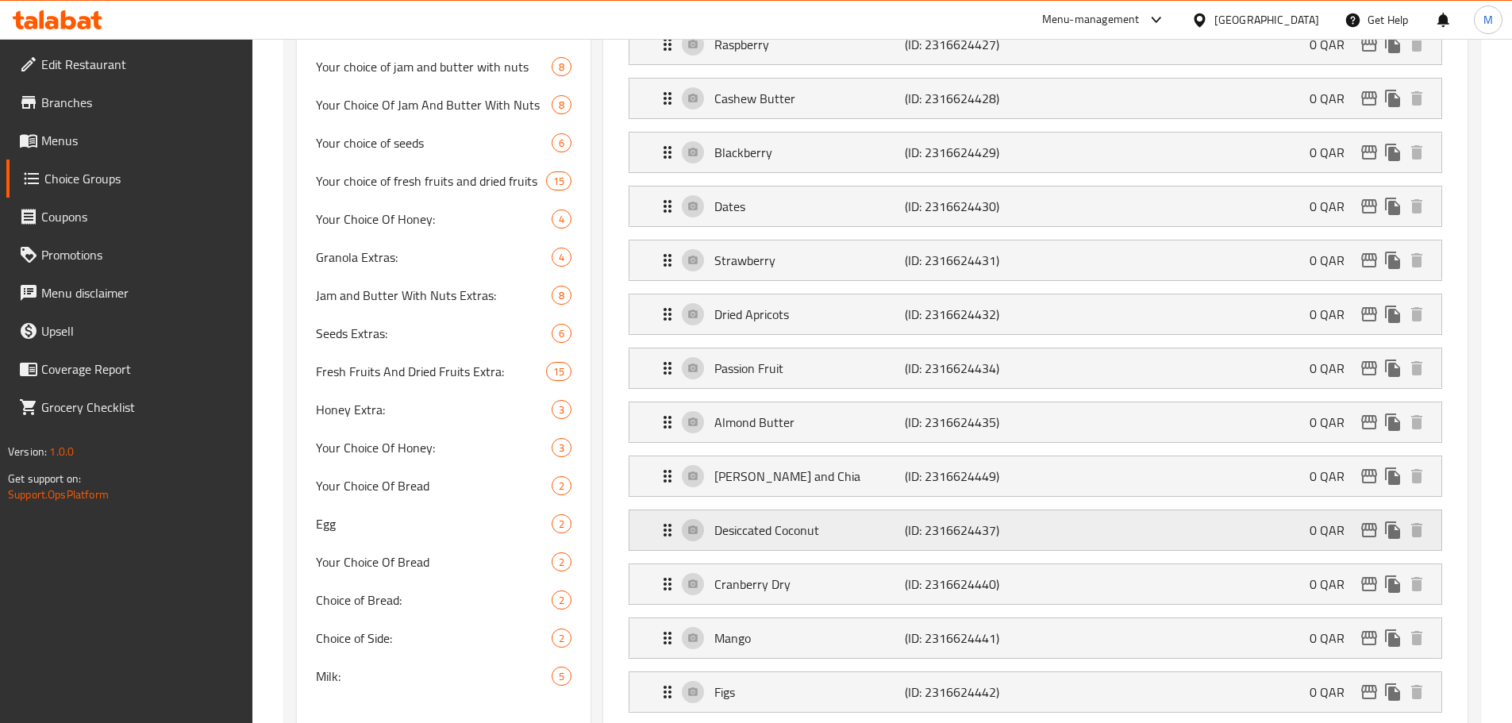
scroll to position [867, 0]
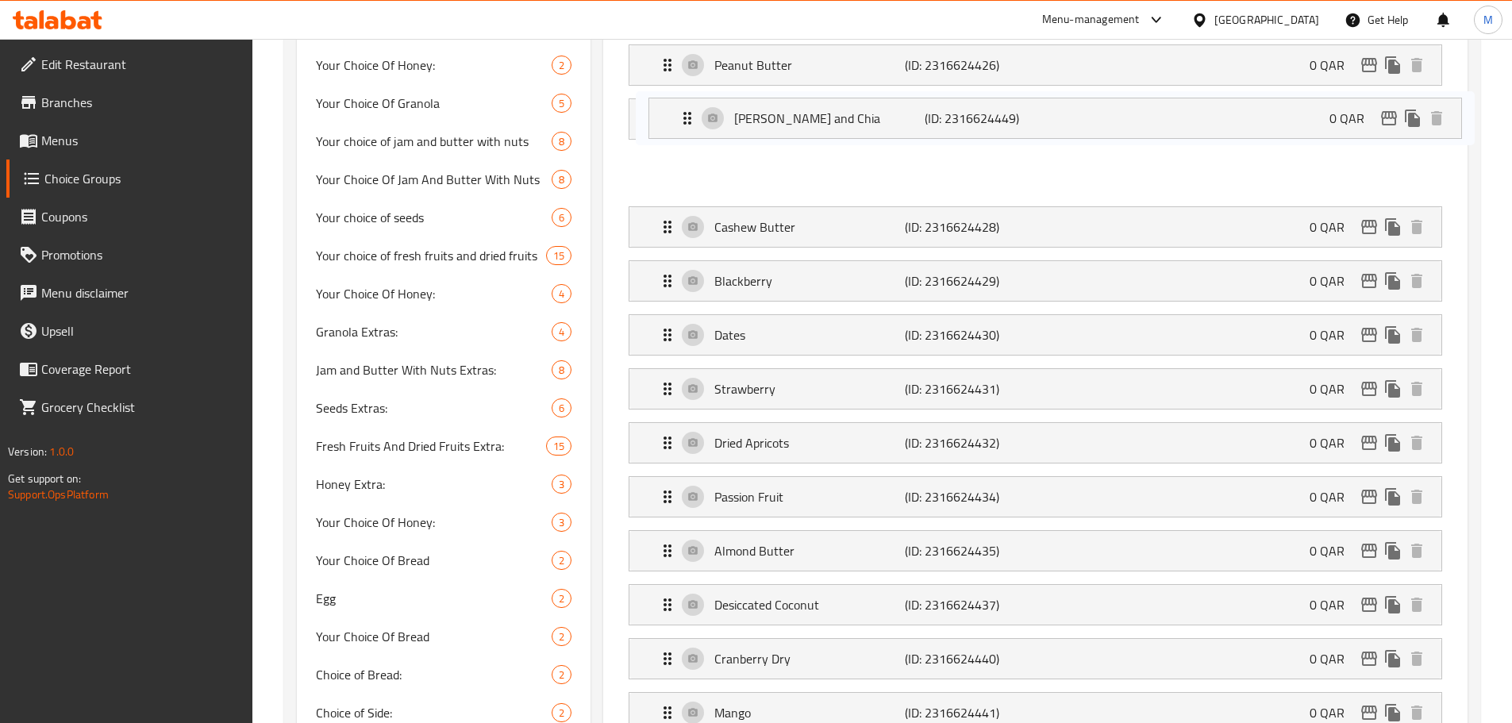
drag, startPoint x: 660, startPoint y: 481, endPoint x: 673, endPoint y: 100, distance: 381.2
click at [673, 100] on nav "No Granola (ID: 2316624439) 0 QAR Name (En) No Granola Name (En) Name (Ar) لا ج…" at bounding box center [1035, 389] width 839 height 1686
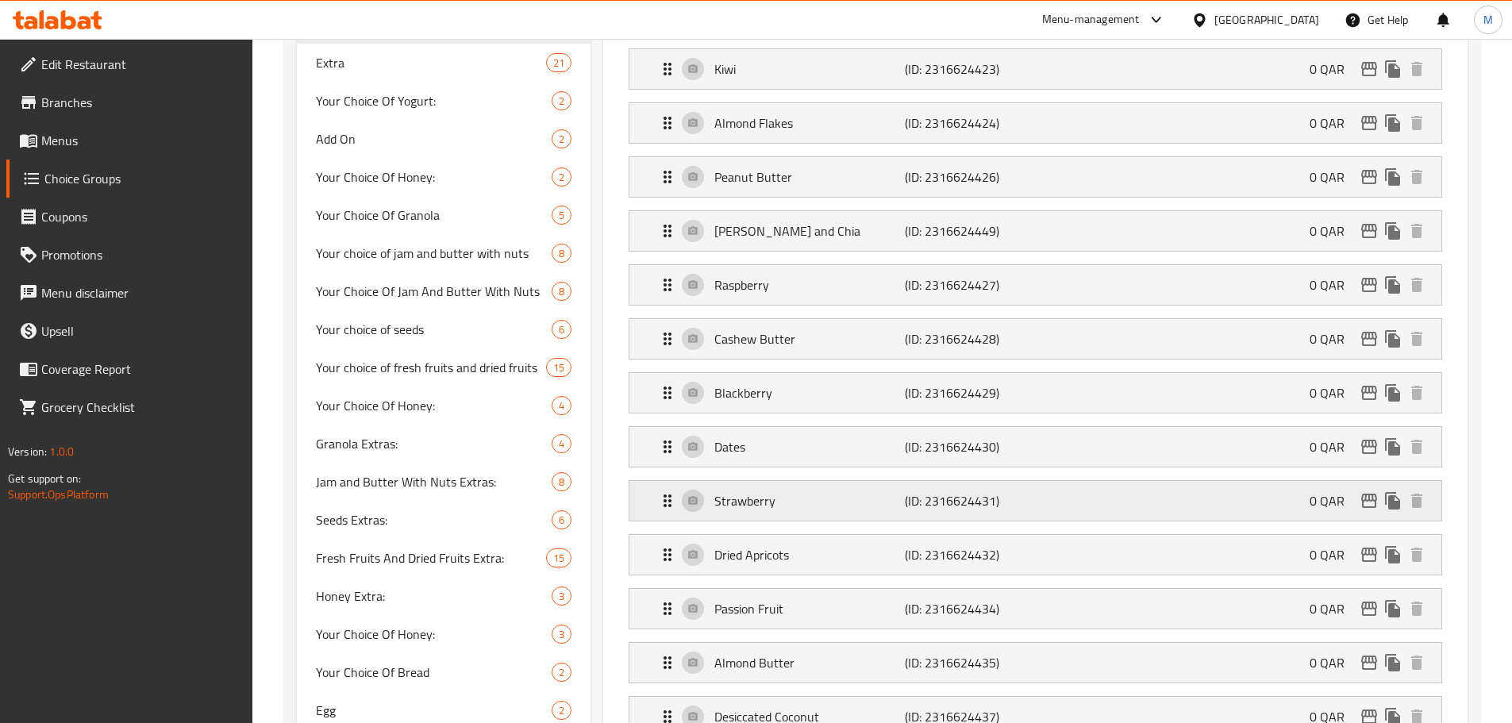
scroll to position [723, 0]
